Goal: Check status: Check status

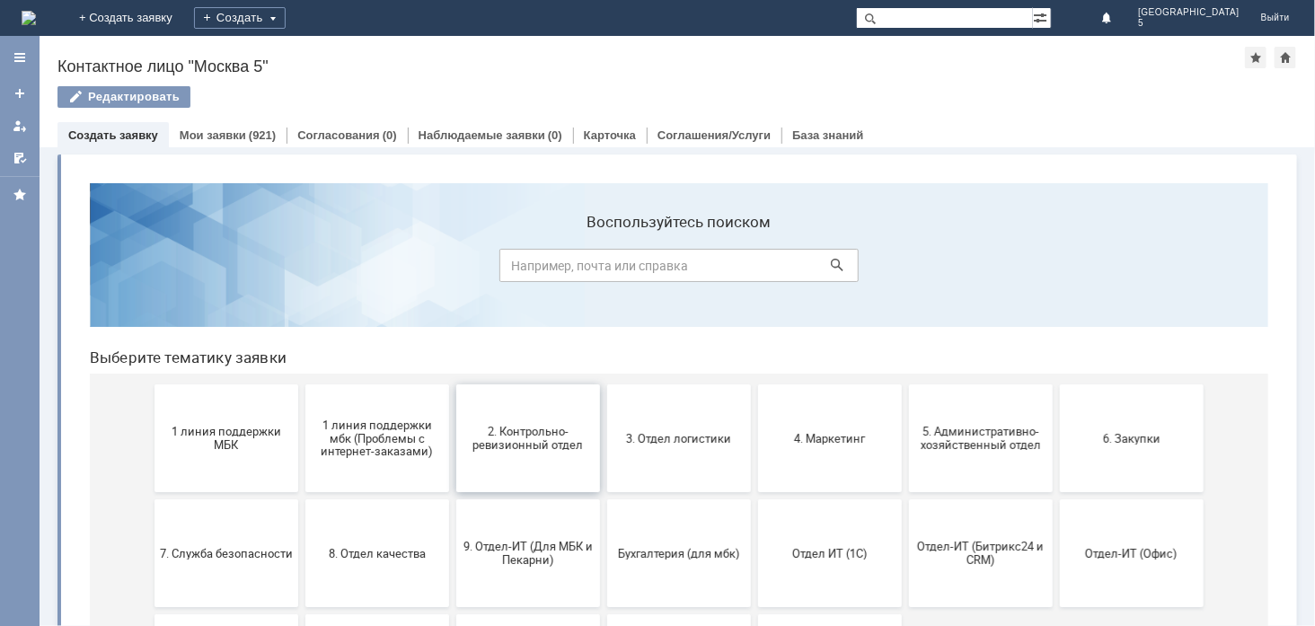
click at [529, 439] on span "2. Контрольно-ревизионный отдел" at bounding box center [527, 437] width 133 height 27
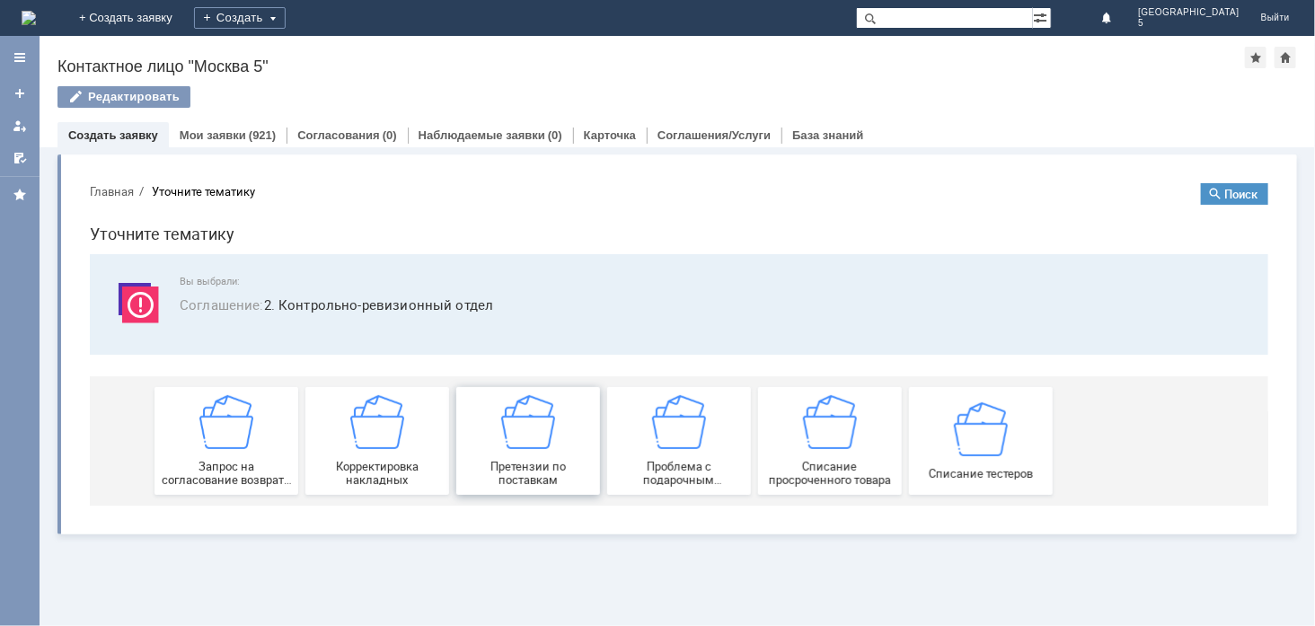
click at [508, 434] on img at bounding box center [527, 421] width 54 height 54
click at [820, 132] on link "База знаний" at bounding box center [827, 134] width 71 height 13
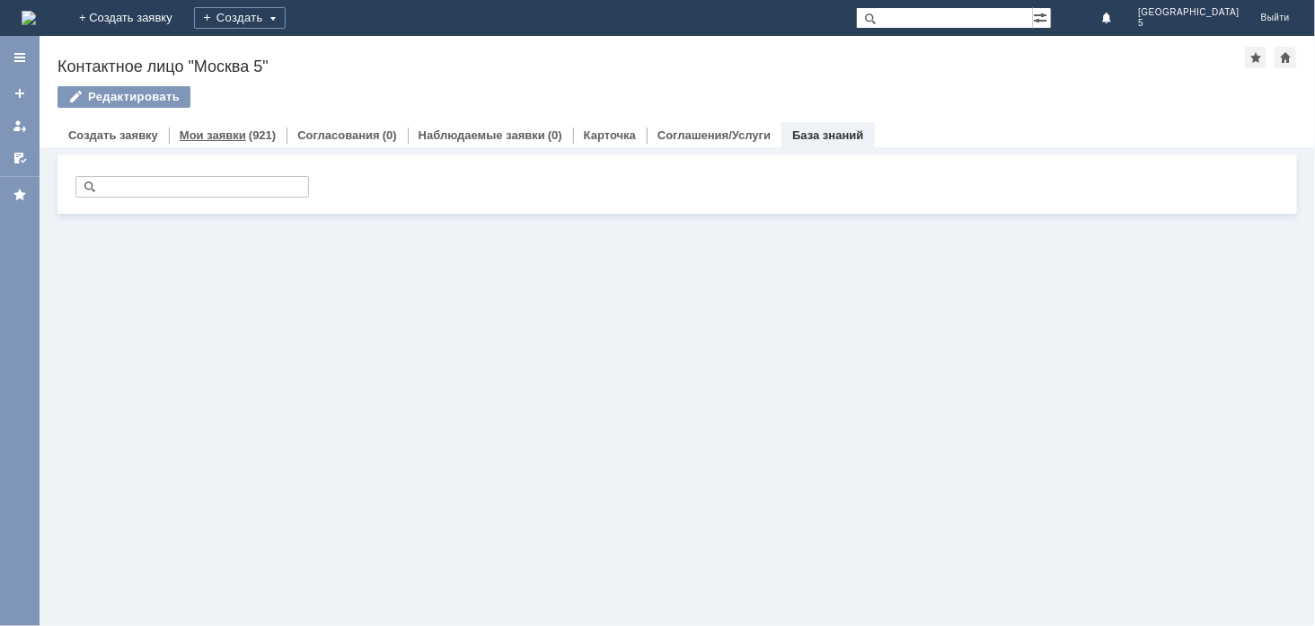
click at [226, 132] on link "Мои заявки" at bounding box center [213, 134] width 66 height 13
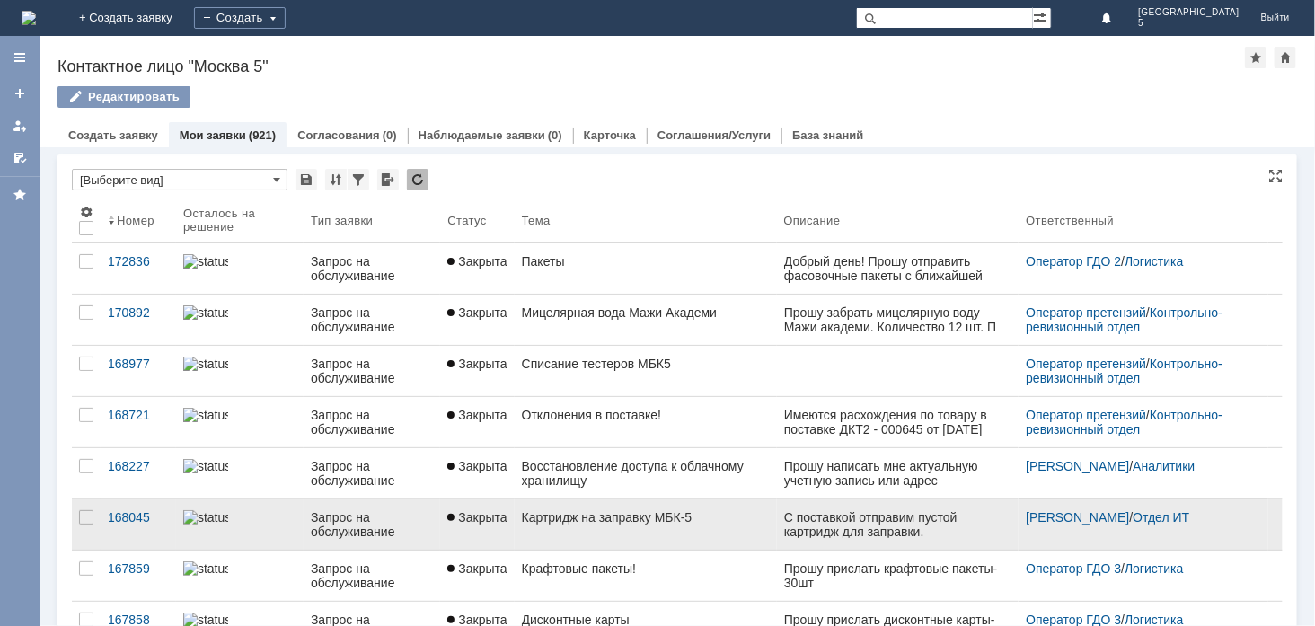
click at [596, 512] on div "Картридж на заправку МБК-5" at bounding box center [646, 517] width 248 height 14
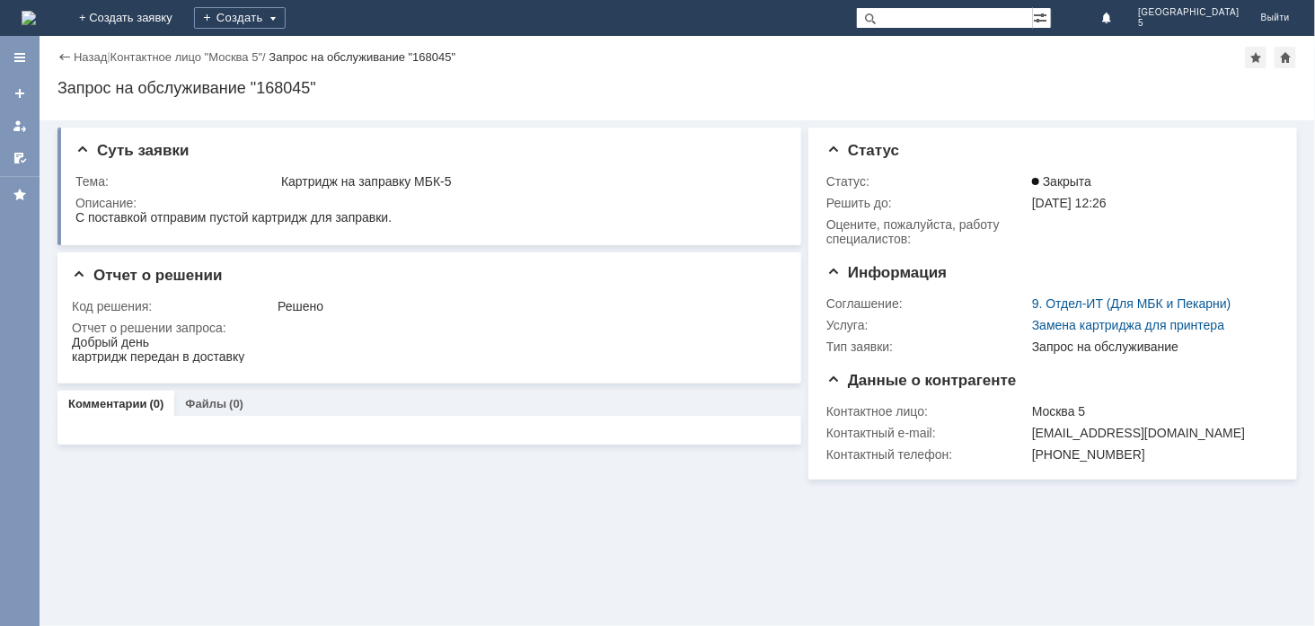
click at [58, 58] on div "Назад" at bounding box center [81, 56] width 49 height 13
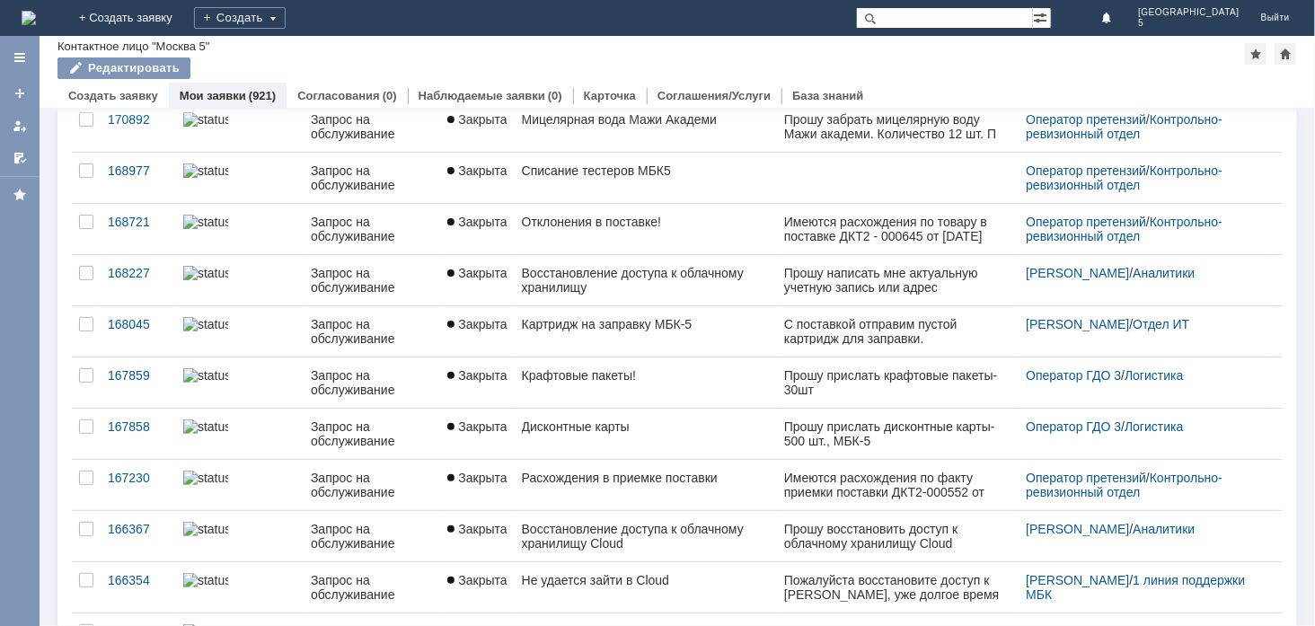
scroll to position [75, 0]
